Goal: Task Accomplishment & Management: Manage account settings

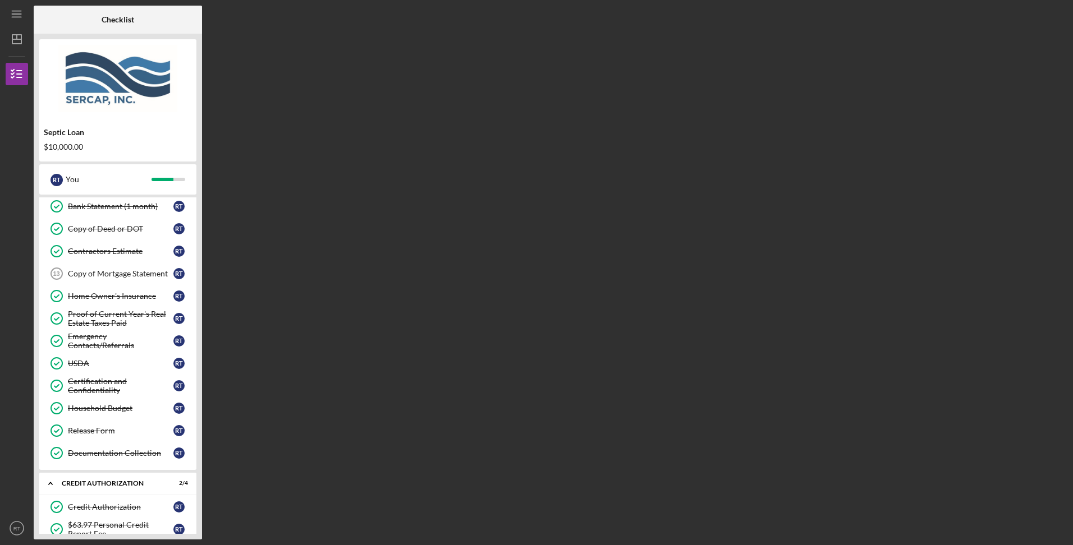
scroll to position [576, 0]
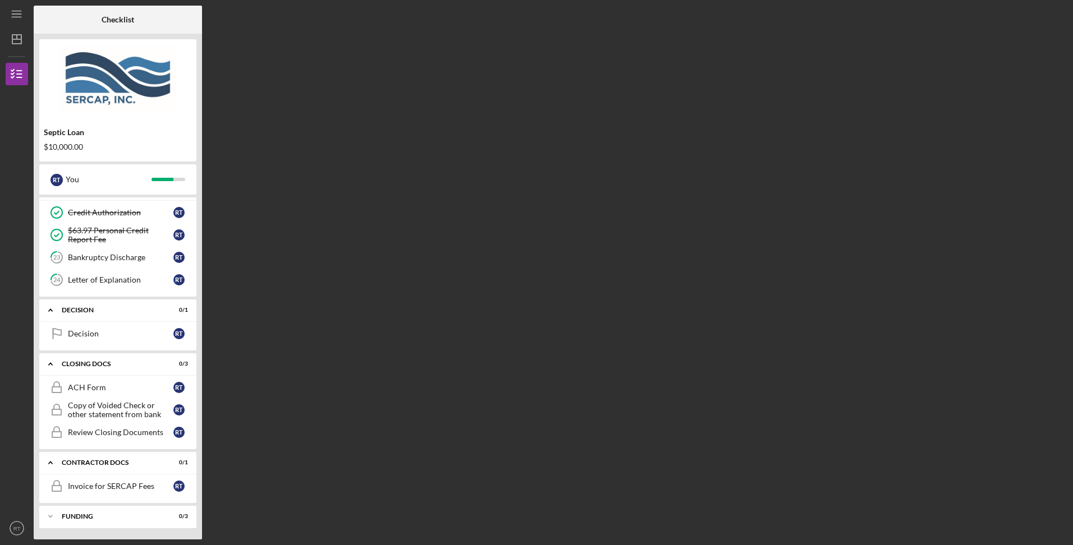
click at [137, 261] on div "Bankruptcy Discharge" at bounding box center [120, 257] width 105 height 9
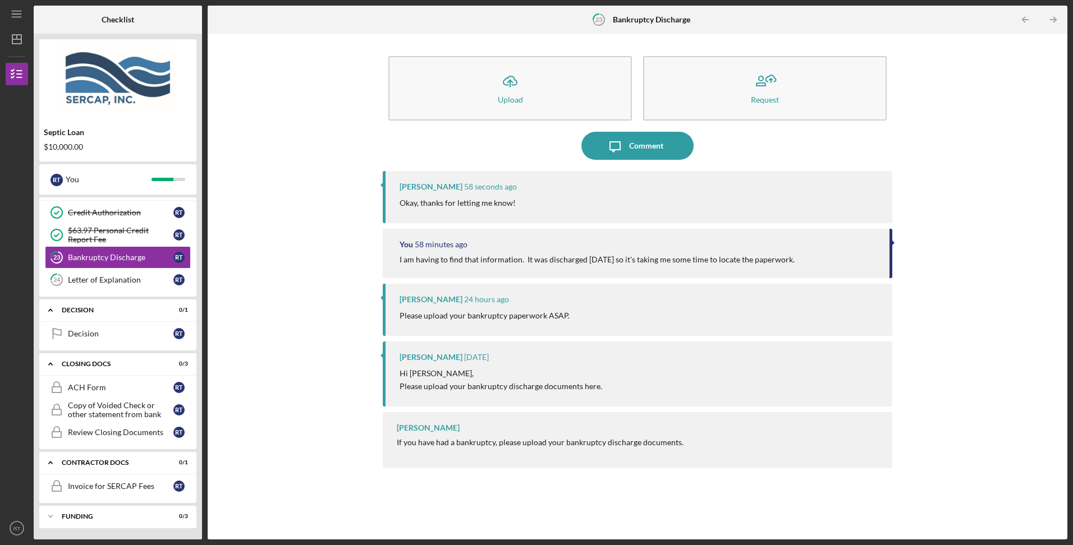
click at [134, 278] on div "Letter of Explanation" at bounding box center [120, 279] width 105 height 9
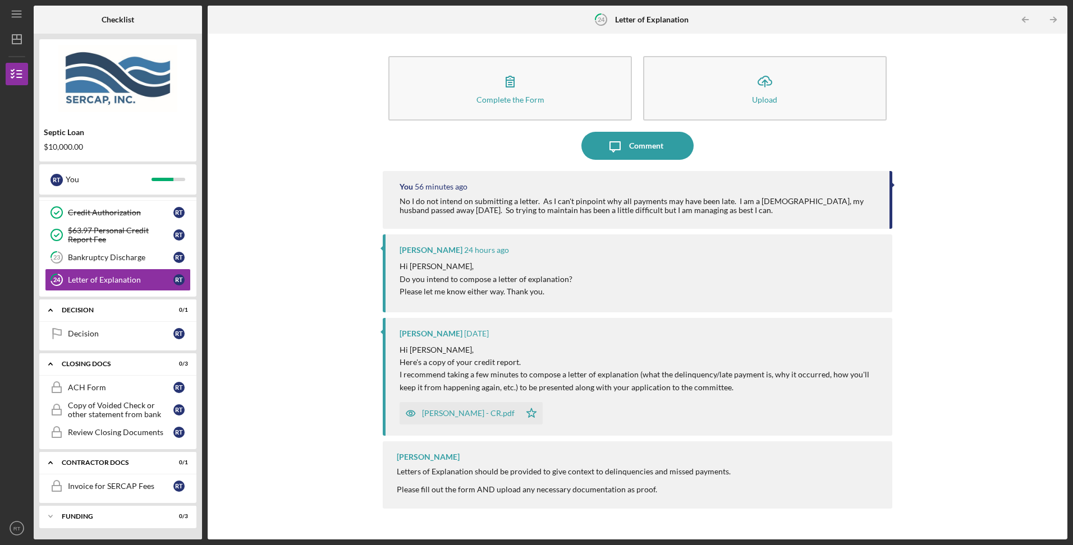
scroll to position [281, 0]
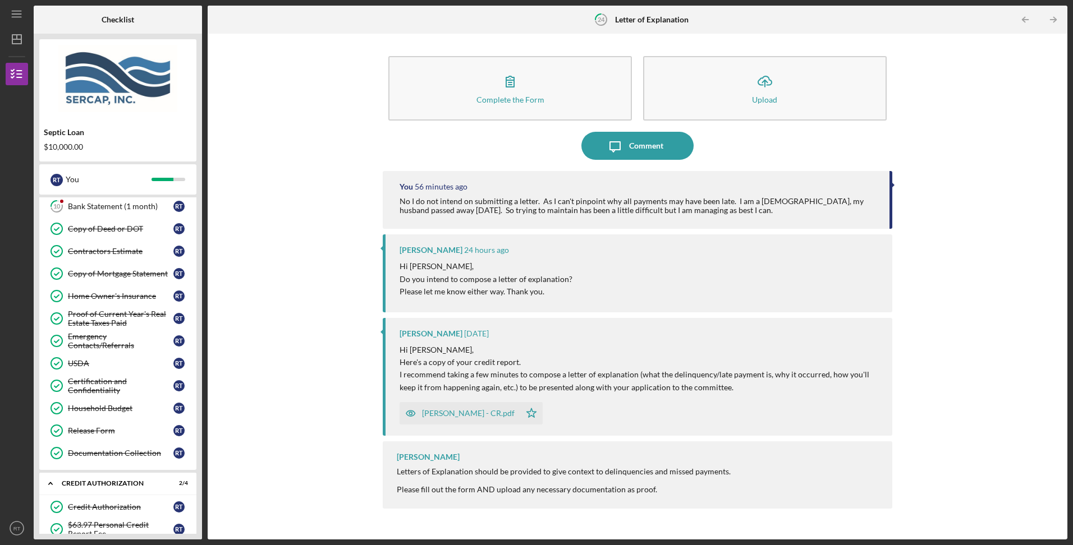
click at [110, 208] on div "Bank Statement (1 month)" at bounding box center [120, 206] width 105 height 9
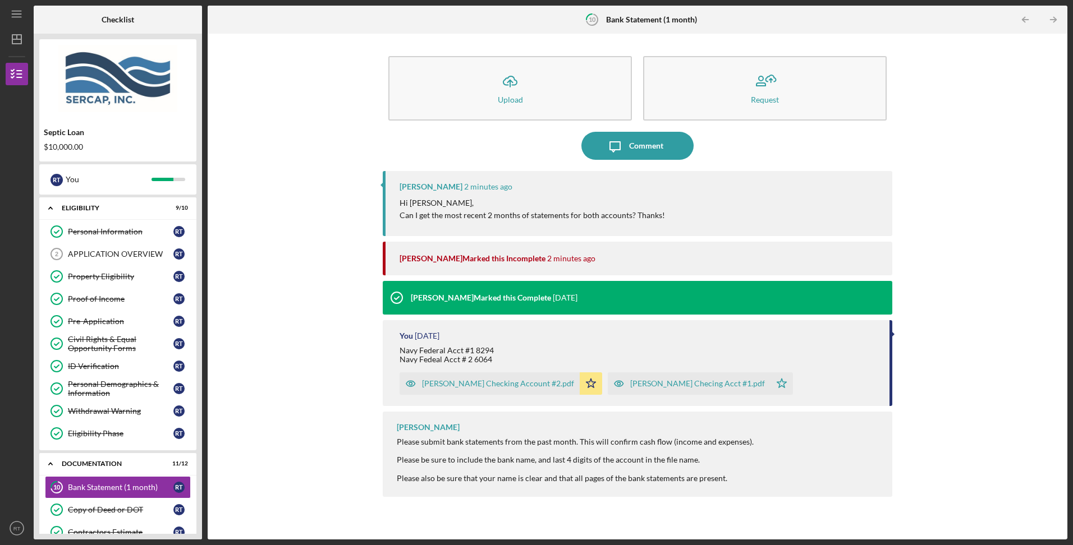
click at [649, 148] on div "Comment" at bounding box center [646, 146] width 34 height 28
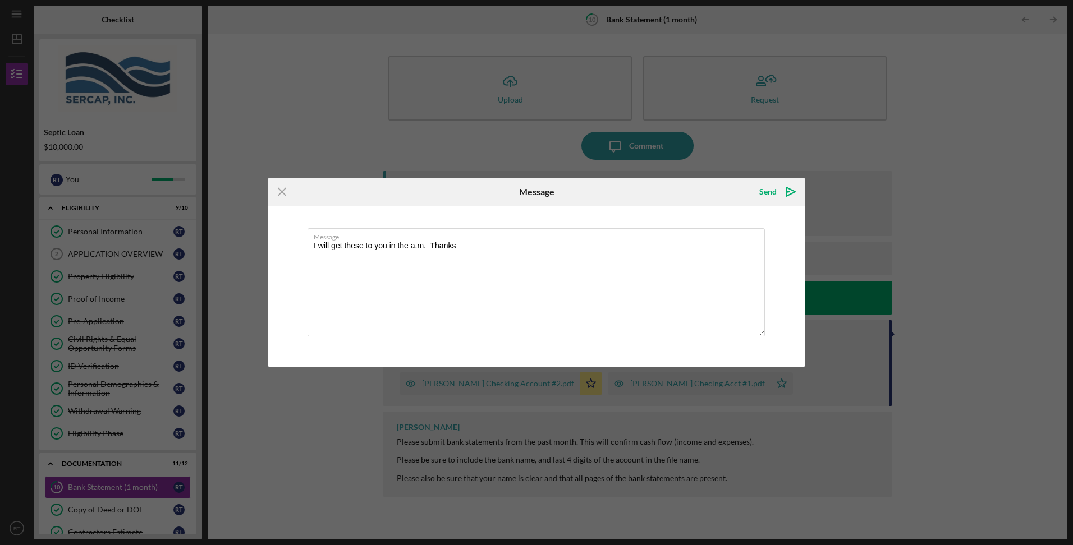
type textarea "I will get these to you in the a.m. Thanks"
click at [764, 190] on div "Send" at bounding box center [767, 192] width 17 height 22
